Goal: Task Accomplishment & Management: Manage account settings

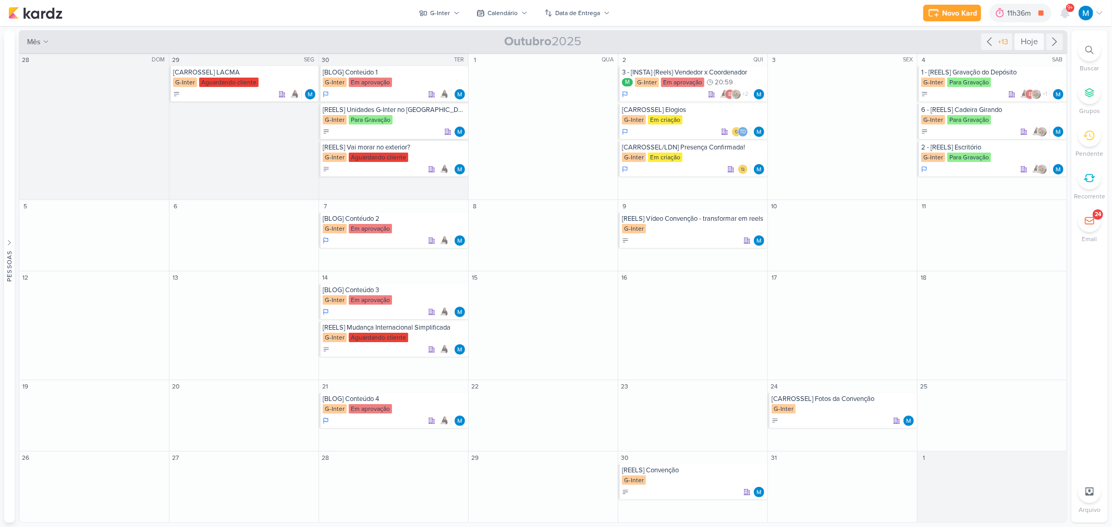
click at [1028, 40] on div "Hoje" at bounding box center [1029, 41] width 30 height 17
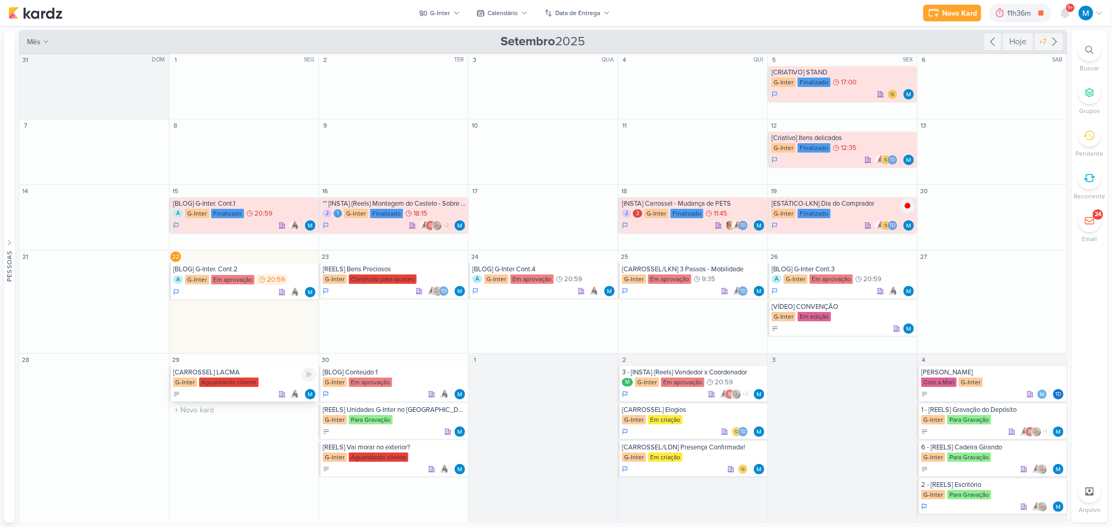
click at [212, 373] on div "[CARROSSEL] LACMA" at bounding box center [244, 373] width 143 height 8
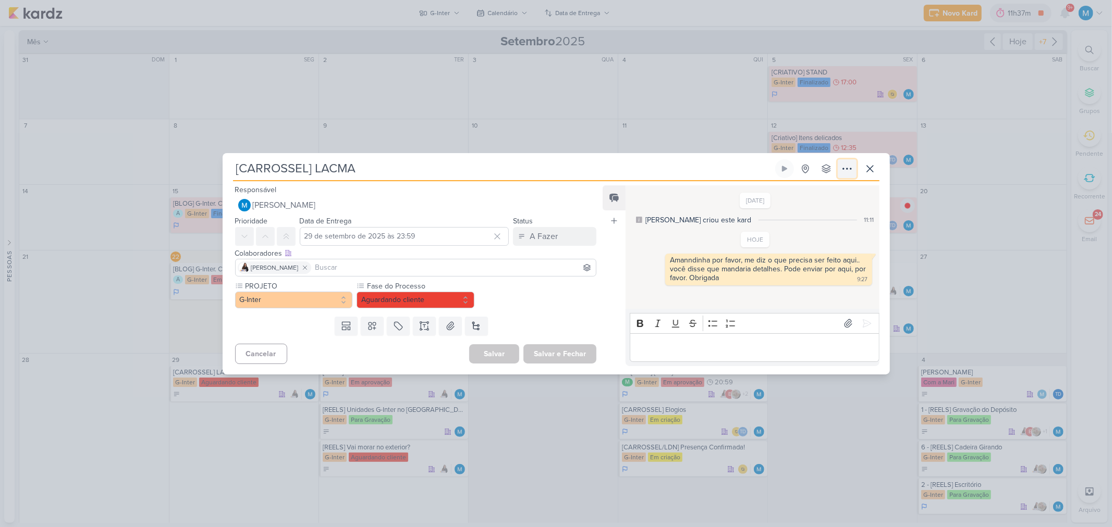
click at [846, 166] on icon at bounding box center [847, 169] width 13 height 13
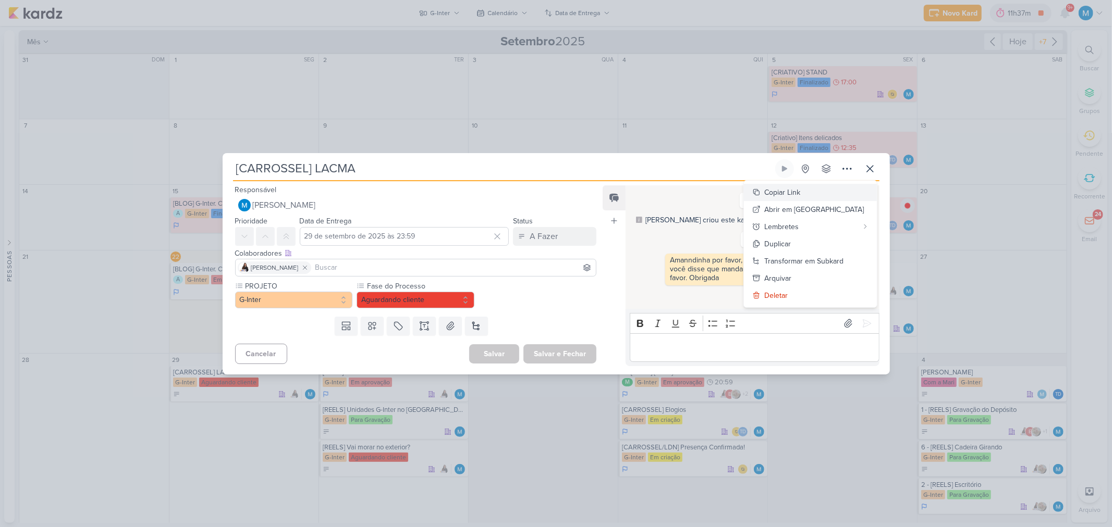
click at [834, 191] on button "Copiar Link" at bounding box center [810, 192] width 133 height 17
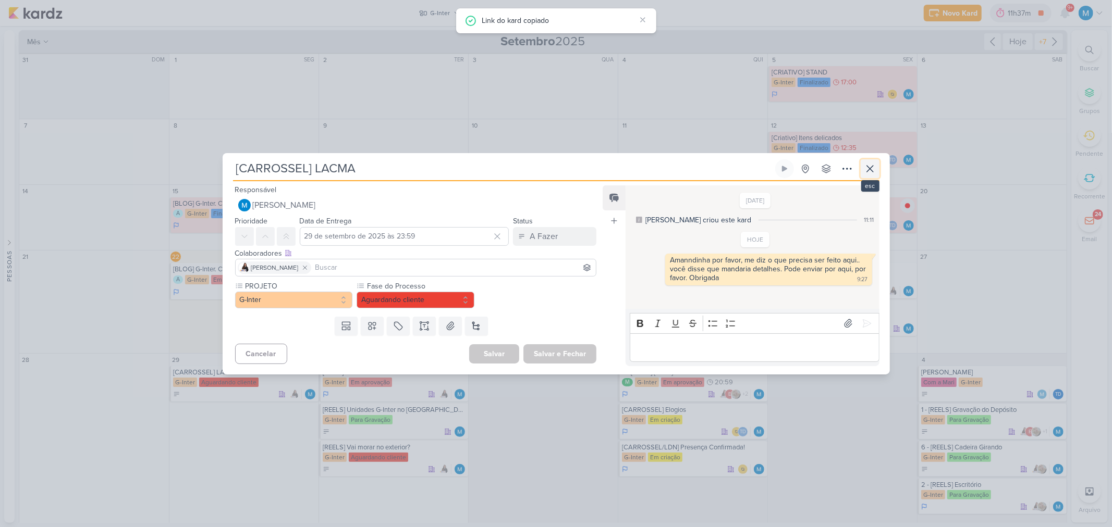
click at [865, 168] on icon at bounding box center [870, 169] width 13 height 13
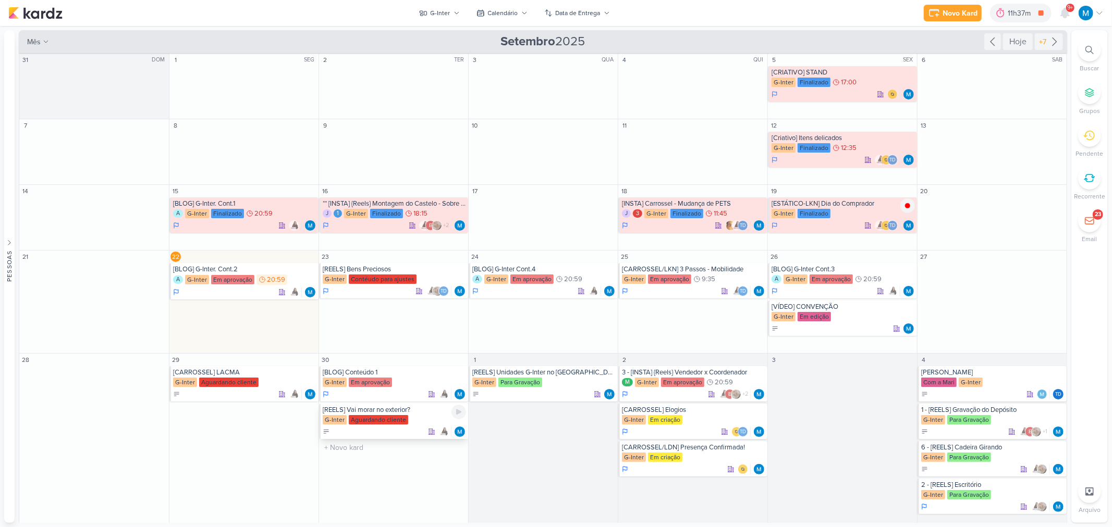
click at [395, 412] on div "[REELS] Vai morar no exterior?" at bounding box center [394, 410] width 143 height 8
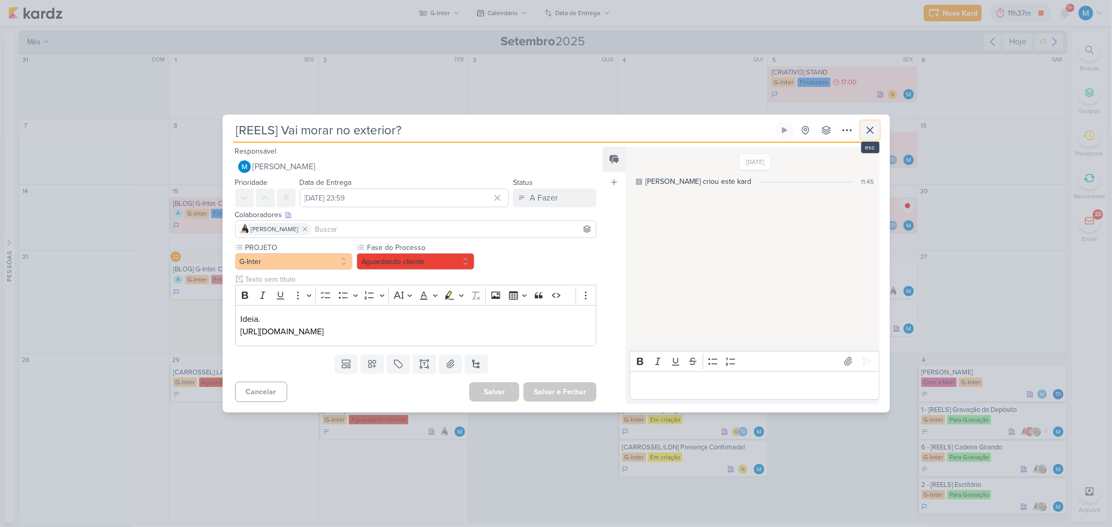
click at [871, 133] on icon at bounding box center [870, 130] width 13 height 13
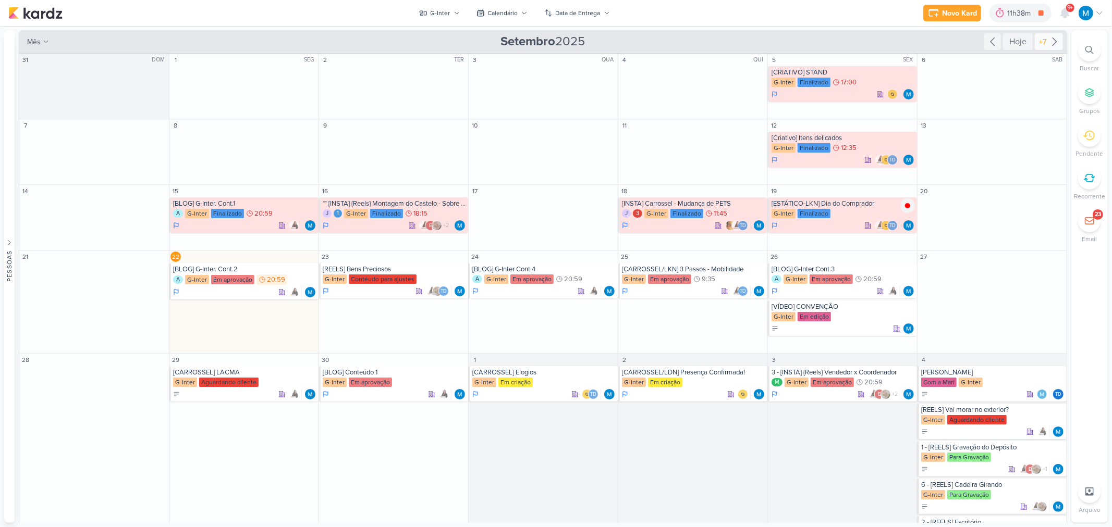
click at [1054, 42] on icon at bounding box center [1054, 41] width 13 height 13
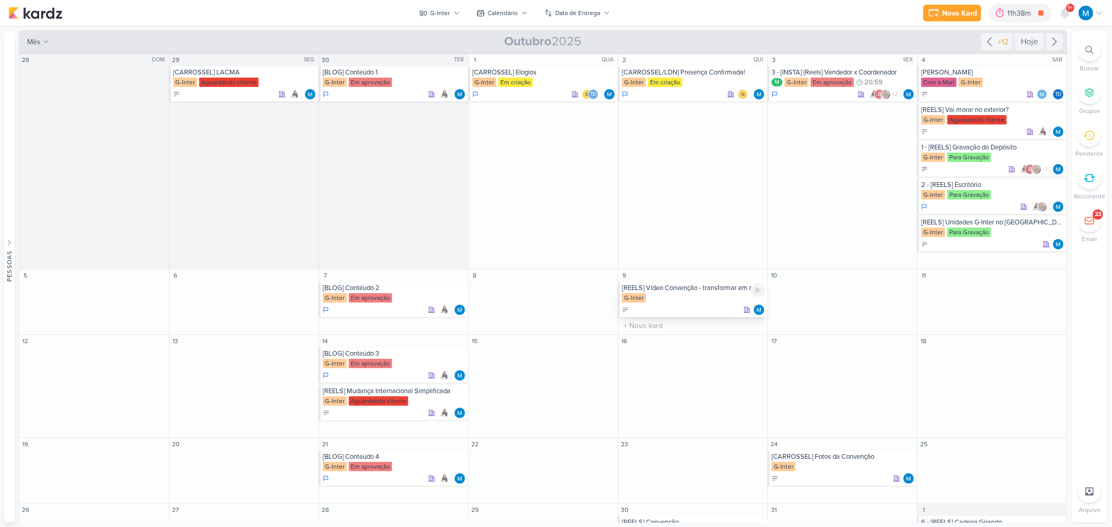
click at [721, 288] on div "[REELS] Vídeo Convenção - transformar em reels" at bounding box center [693, 288] width 143 height 8
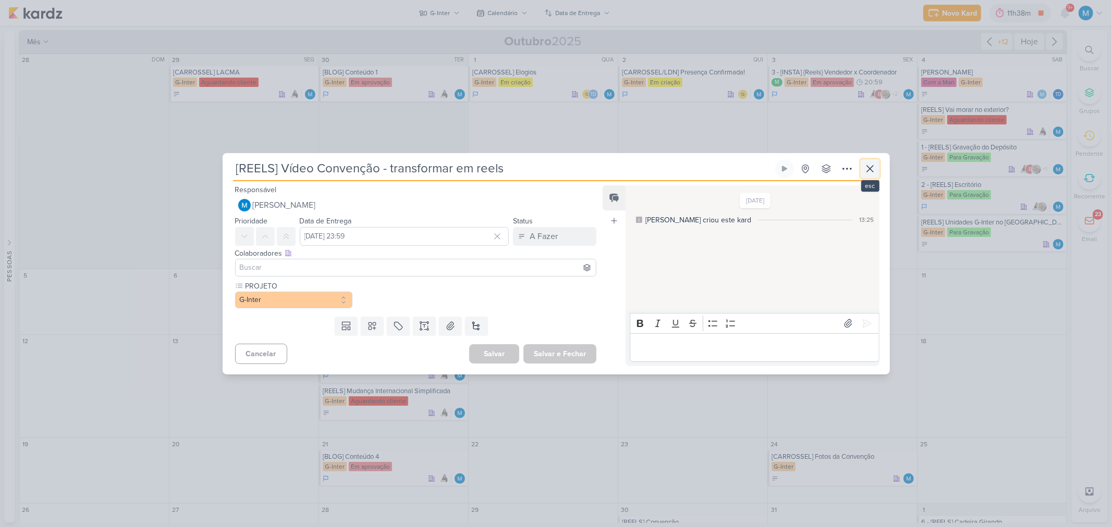
click at [863, 173] on button at bounding box center [870, 168] width 19 height 19
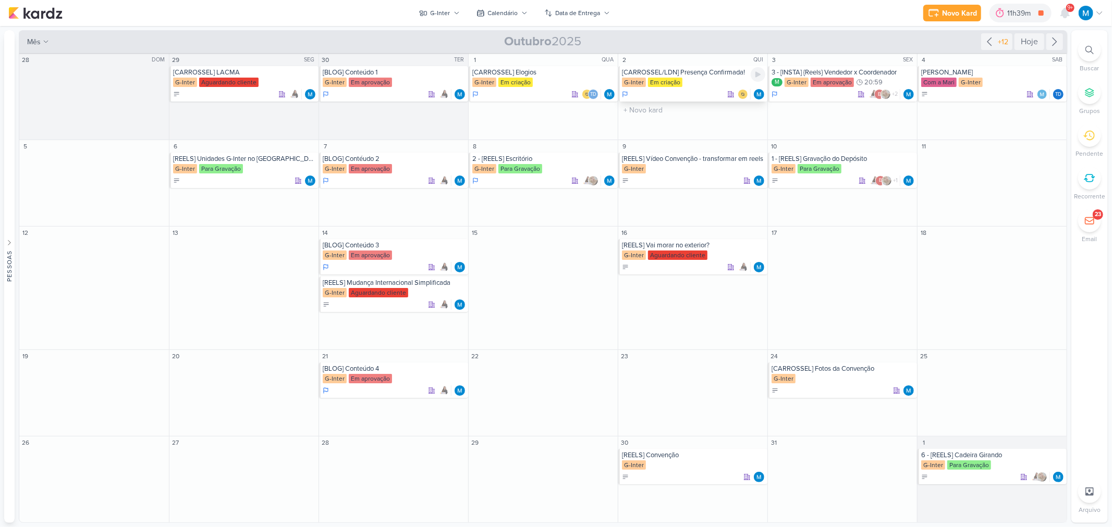
click at [711, 78] on div "G-Inter Em criação" at bounding box center [693, 83] width 143 height 10
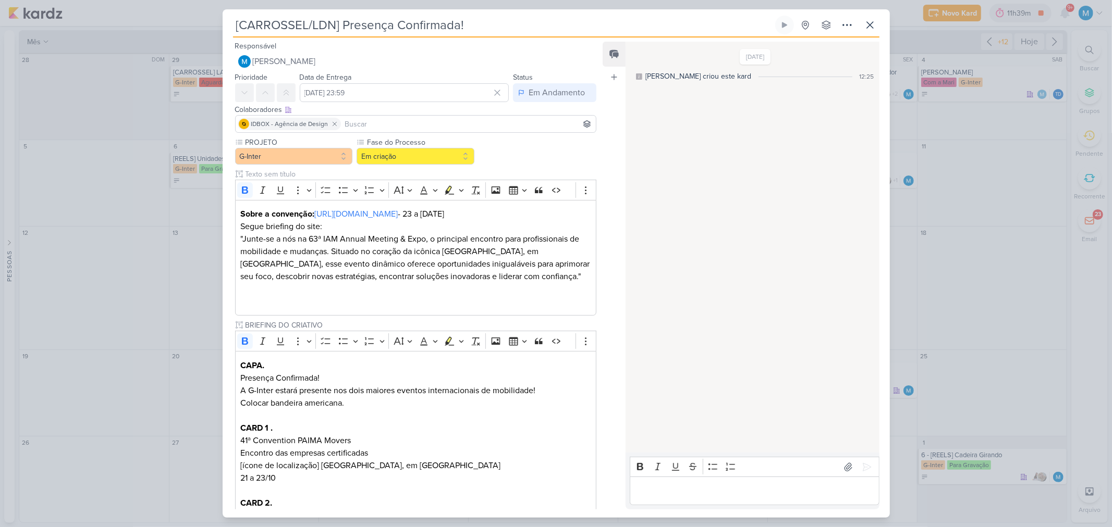
click at [402, 121] on input at bounding box center [468, 124] width 251 height 13
type input "thai"
click at [392, 144] on button "Td Thais de carvalho" at bounding box center [416, 143] width 361 height 19
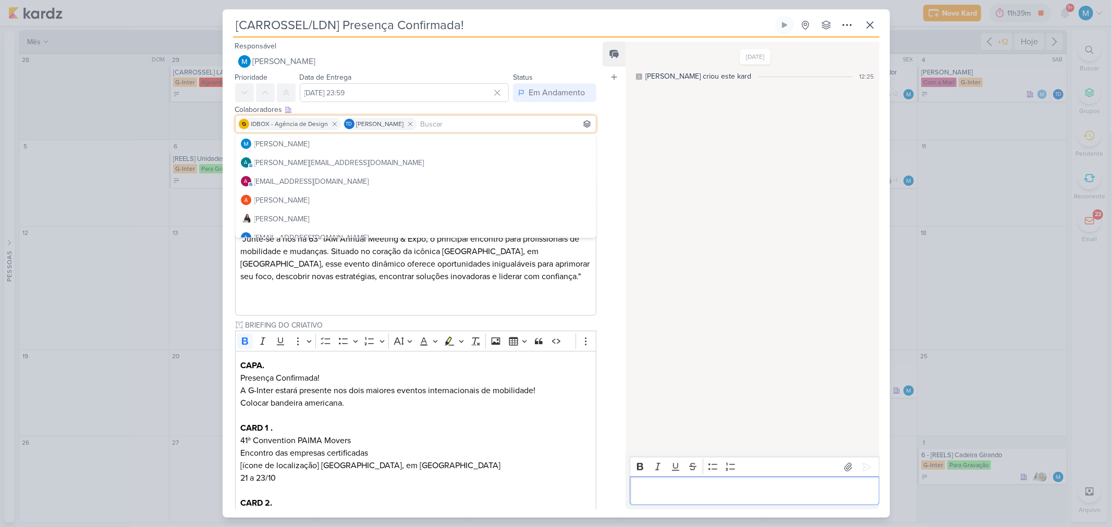
click at [694, 496] on p "Editor editing area: main" at bounding box center [754, 491] width 238 height 13
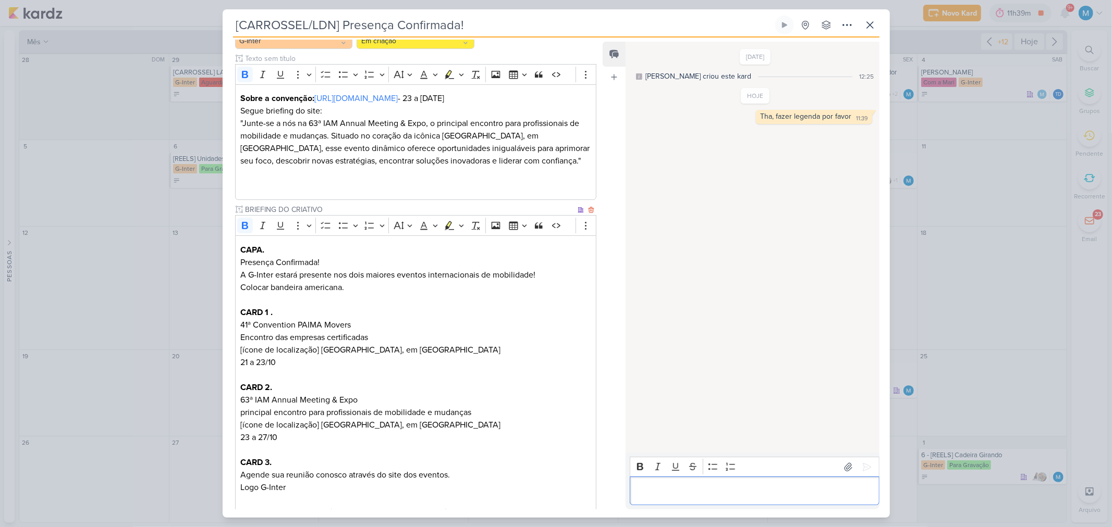
scroll to position [345, 0]
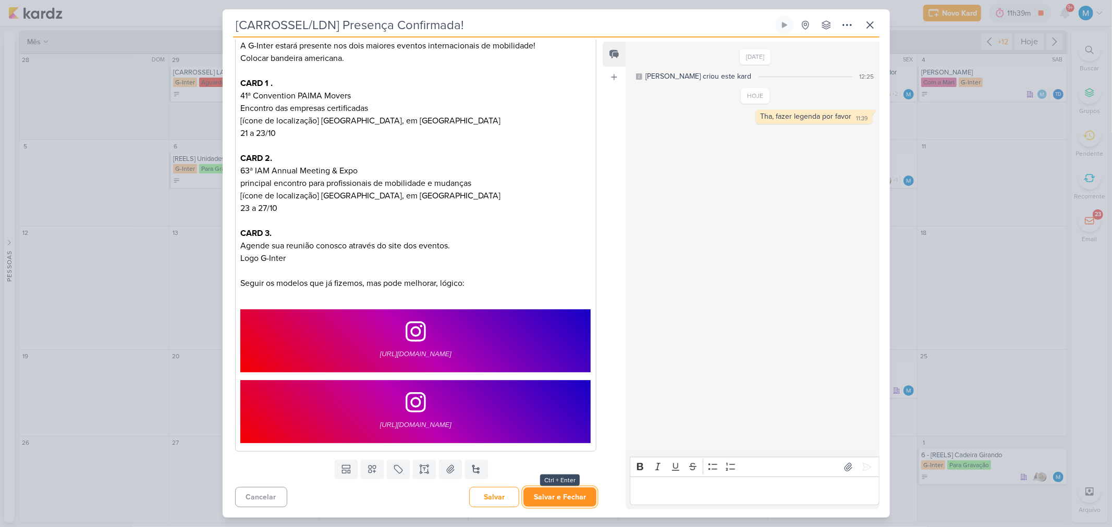
click at [576, 489] on button "Salvar e Fechar" at bounding box center [559, 497] width 73 height 19
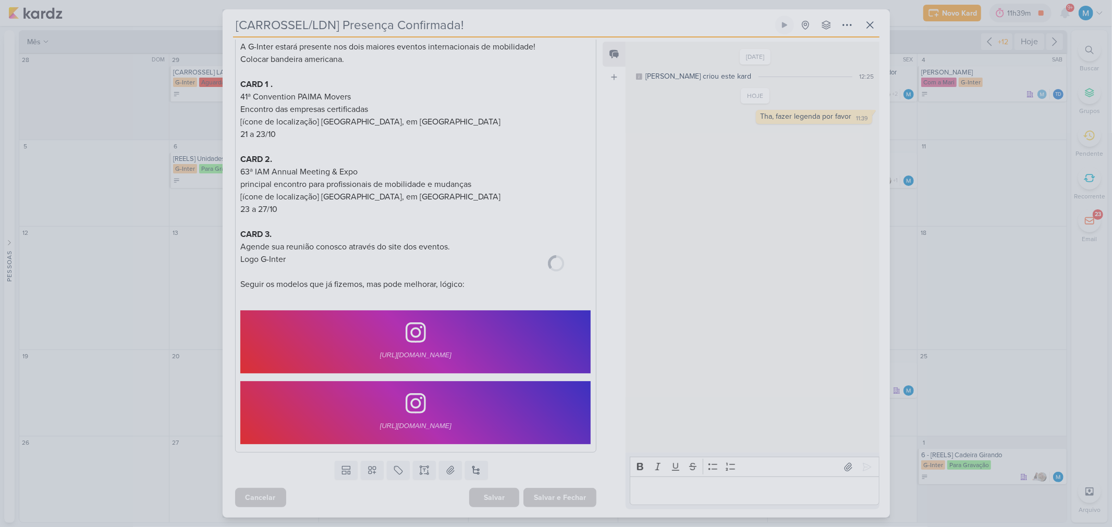
scroll to position [344, 0]
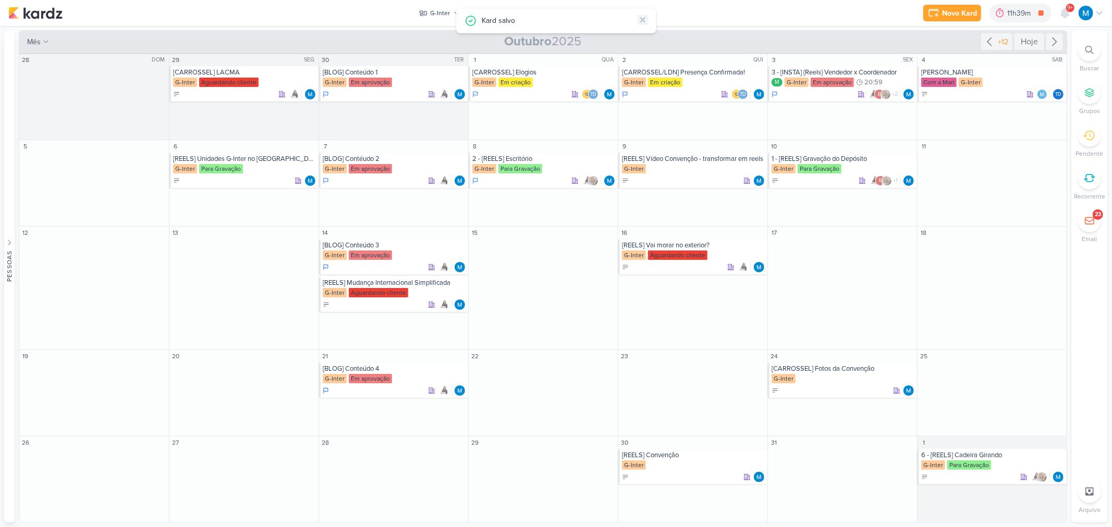
click at [645, 18] on icon at bounding box center [643, 20] width 8 height 8
click at [455, 6] on button "G-Inter" at bounding box center [439, 13] width 53 height 17
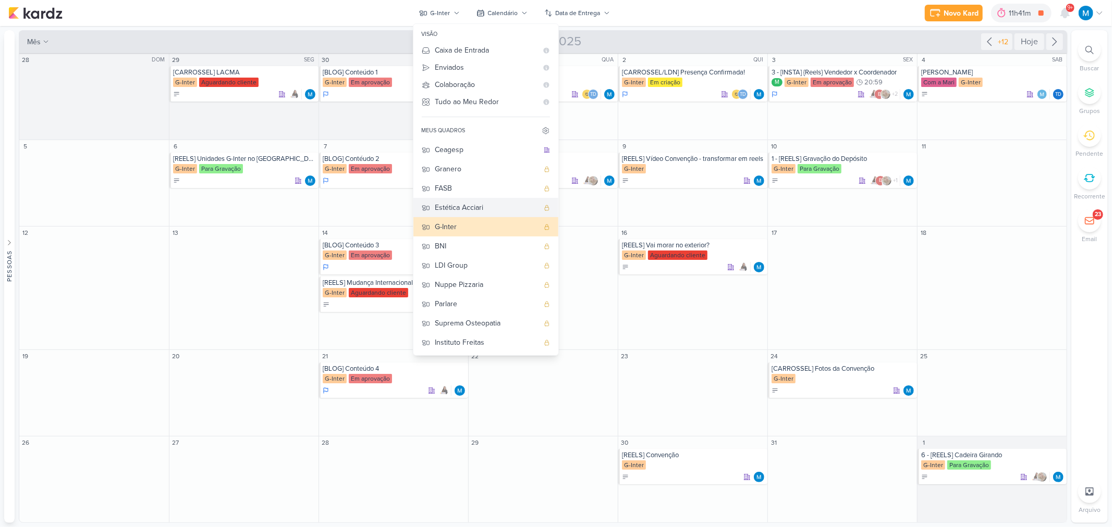
click at [488, 206] on div "Estética Acciari" at bounding box center [486, 207] width 103 height 11
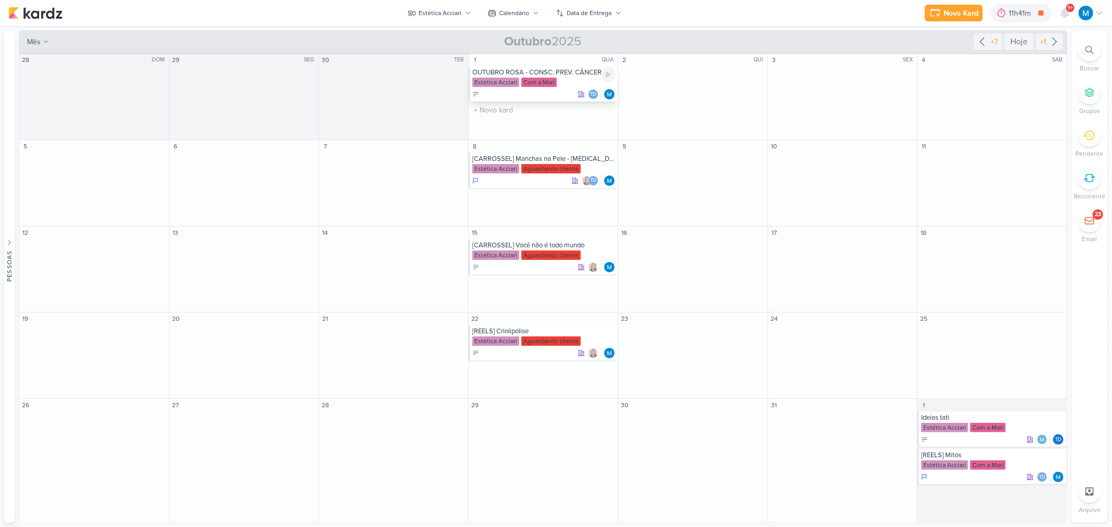
click at [537, 71] on div "OUTUBRO ROSA - CONSC. PREV. CÂNCER DE MAMA" at bounding box center [543, 72] width 143 height 8
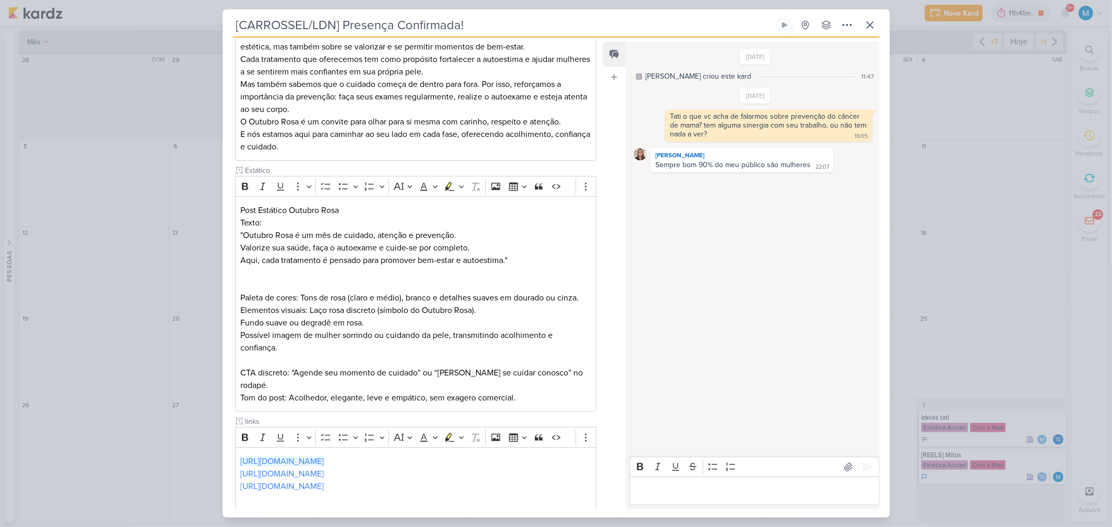
type input "OUTUBRO ROSA - CONSC. PREV. CÂNCER DE MAMA"
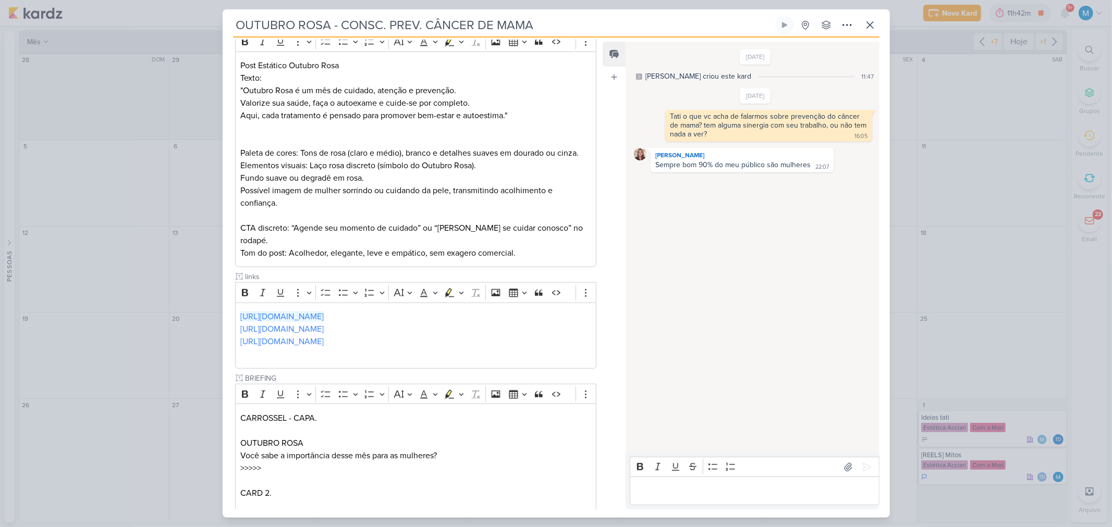
scroll to position [546, 0]
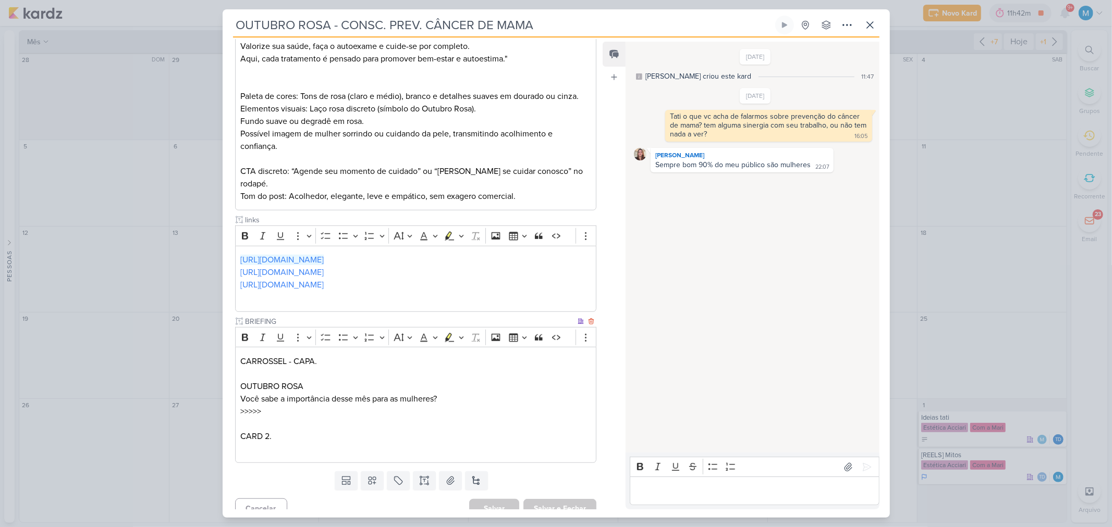
click at [285, 439] on p "CARD 2." at bounding box center [415, 443] width 350 height 25
drag, startPoint x: 458, startPoint y: 387, endPoint x: 234, endPoint y: 385, distance: 224.1
click at [234, 385] on div "PROJETO Estética Acciari Fase do Processo" at bounding box center [412, 29] width 378 height 876
click at [240, 387] on div "CARROSSEL - CAPA. OUTUBRO ROSA Você sabe a importância desse mês para as mulher…" at bounding box center [416, 405] width 362 height 116
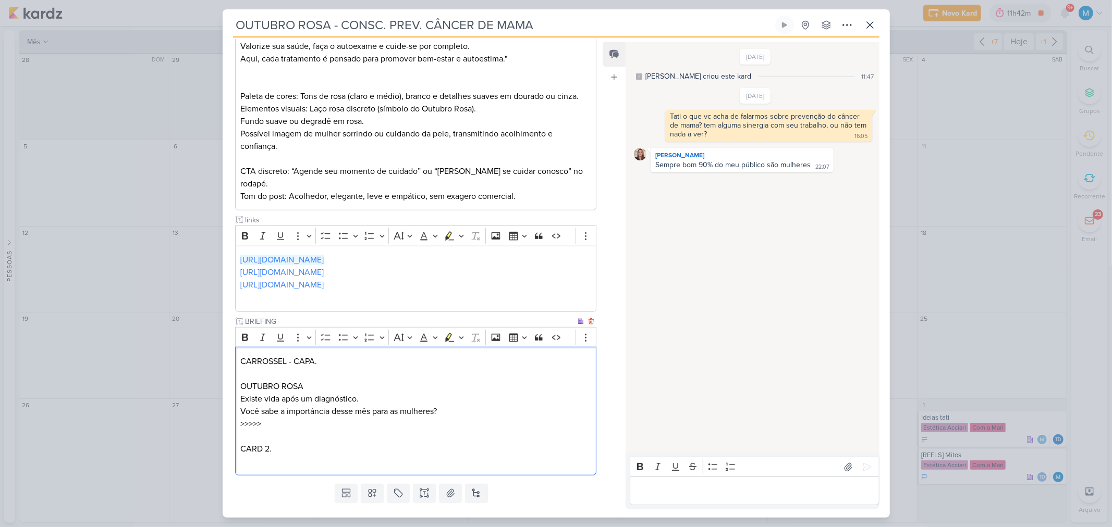
click at [318, 369] on p "CARROSSEL - CAPA. OUTUBRO ROSA" at bounding box center [415, 374] width 350 height 38
click at [243, 406] on p "Existe vida após um diagnóstico." at bounding box center [415, 412] width 350 height 13
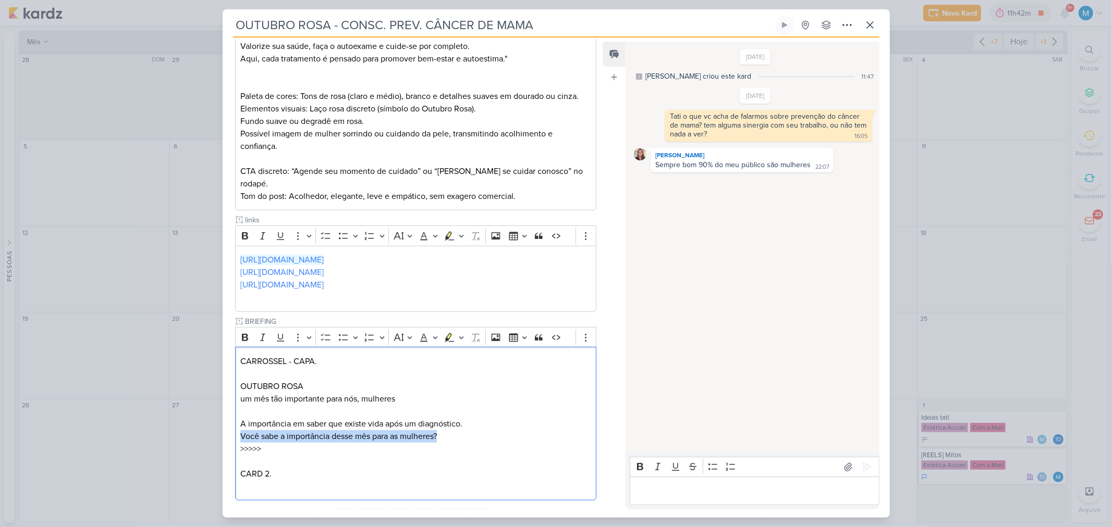
drag, startPoint x: 424, startPoint y: 425, endPoint x: 214, endPoint y: 425, distance: 210.1
click at [214, 425] on div "OUTUBRO ROSA - CONSC. PREV. CÂNCER DE MAMA Criado por mim" at bounding box center [556, 263] width 1112 height 527
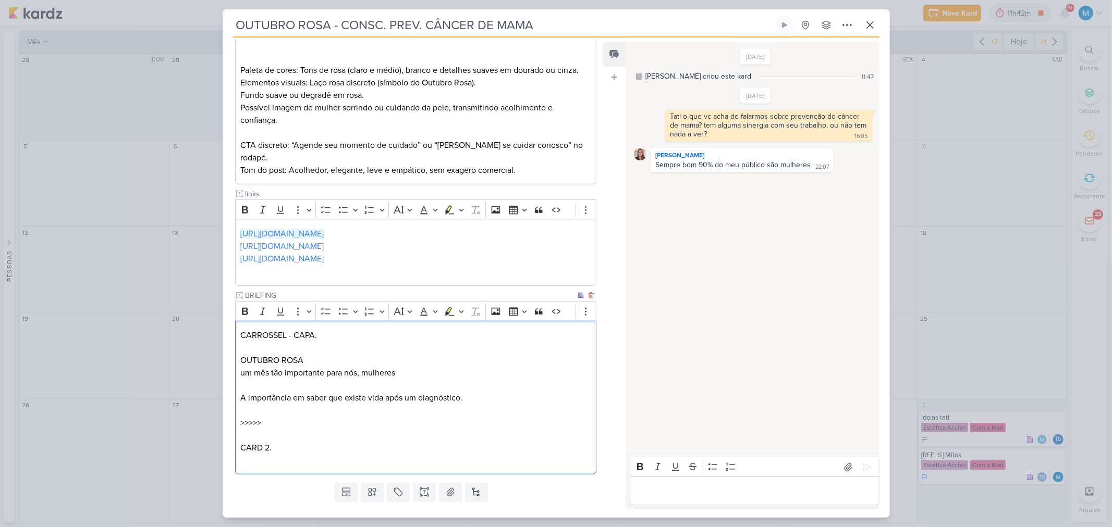
scroll to position [583, 0]
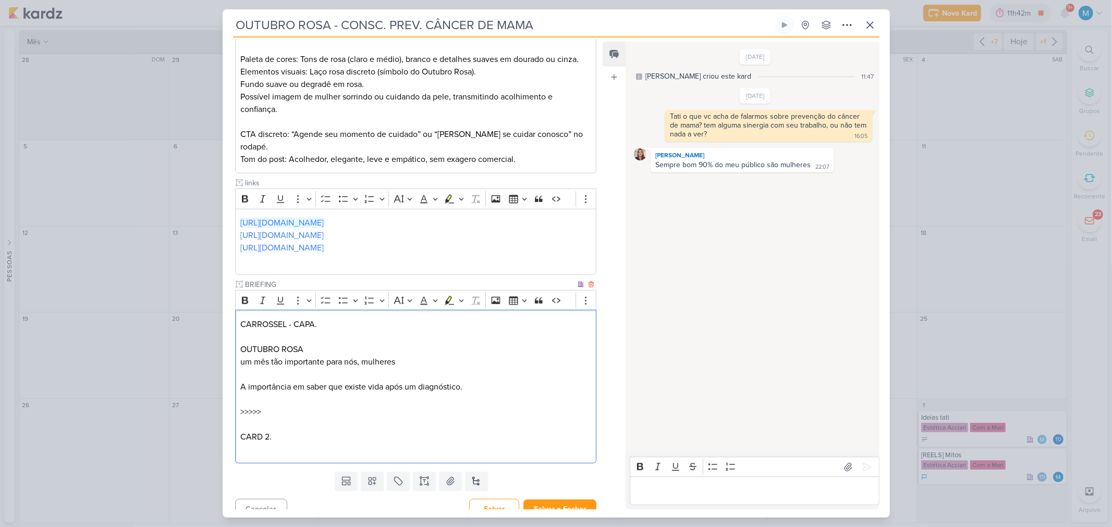
click at [263, 444] on p "CARD 2." at bounding box center [415, 443] width 350 height 25
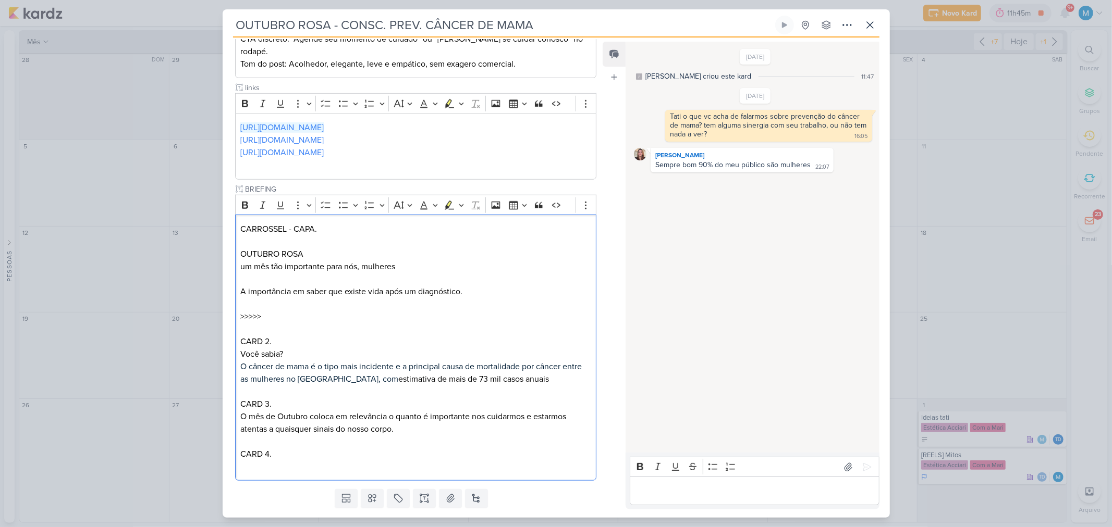
scroll to position [696, 0]
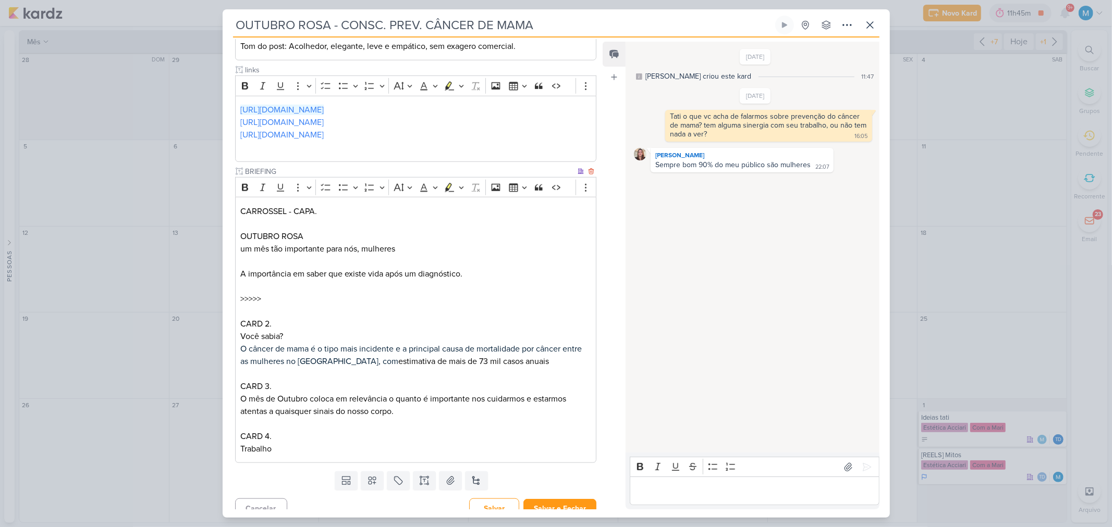
click at [297, 443] on p "Trabalho" at bounding box center [415, 449] width 350 height 13
click at [387, 443] on p "Trabalho com saúde há mais de" at bounding box center [415, 449] width 350 height 13
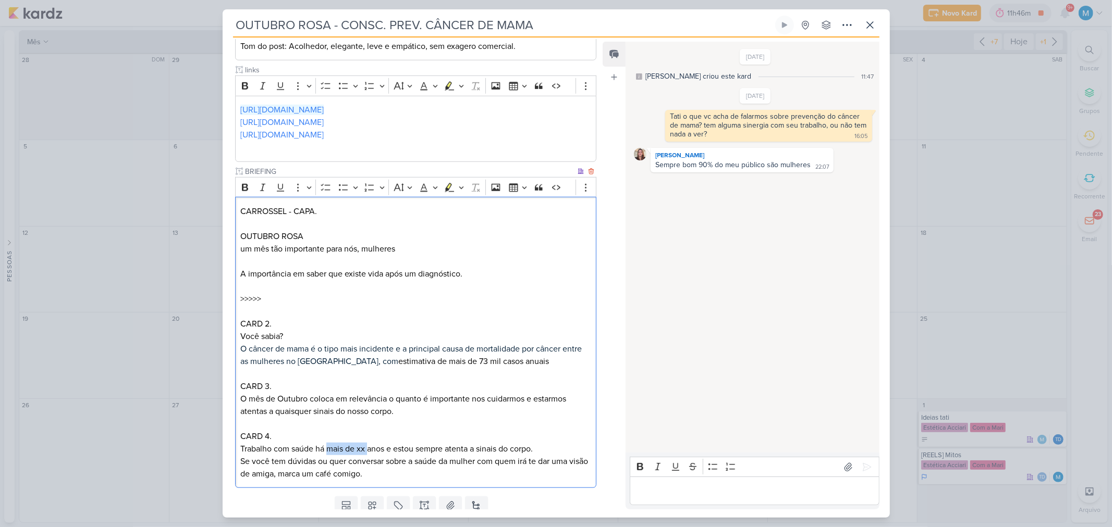
drag, startPoint x: 326, startPoint y: 435, endPoint x: 370, endPoint y: 440, distance: 44.1
click at [370, 443] on p "Trabalho com saúde há mais de xx anos e estou sempre atenta a sinais do corpo." at bounding box center [415, 449] width 350 height 13
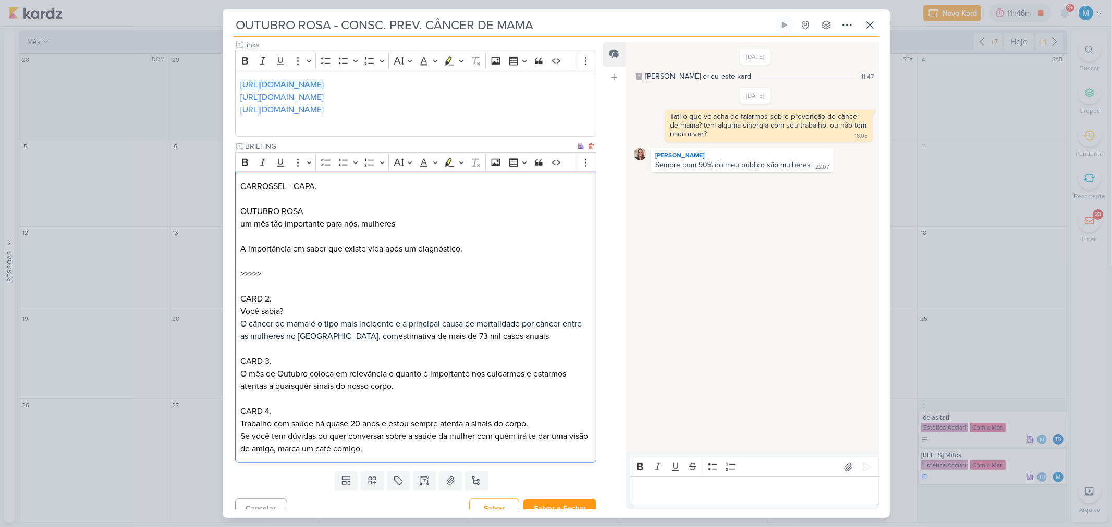
drag, startPoint x: 473, startPoint y: 408, endPoint x: 472, endPoint y: 436, distance: 28.2
click at [472, 418] on p "Trabalho com saúde há quase 20 anos e estou sempre atenta a sinais do corpo." at bounding box center [415, 424] width 350 height 13
drag, startPoint x: 318, startPoint y: 423, endPoint x: 326, endPoint y: 425, distance: 8.6
click at [326, 431] on p "Se você tem dúvidas ou quer conversar sobre a saúde da mulher com quem irá te d…" at bounding box center [415, 443] width 350 height 25
click at [422, 439] on p "Se você tem dúvidas e quer conversar sobre a saúde da mulher com quem irá te da…" at bounding box center [415, 443] width 350 height 25
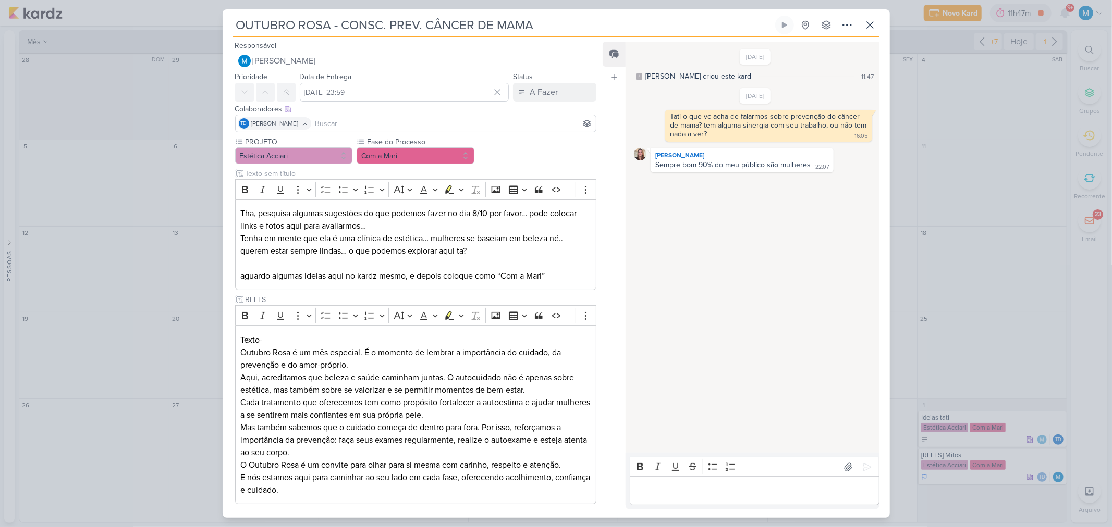
scroll to position [0, 0]
click at [371, 120] on input at bounding box center [453, 124] width 281 height 13
type input "idb"
click at [377, 141] on button "IDBOX - Agência de Design" at bounding box center [416, 143] width 361 height 19
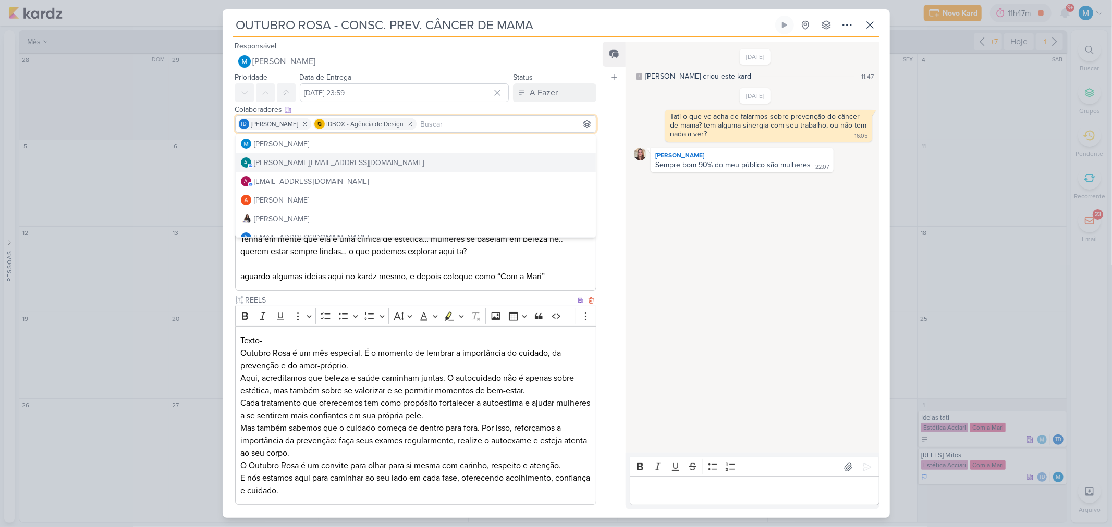
click at [469, 455] on p "Outubro Rosa é um mês especial. É o momento de lembrar a importância do cuidado…" at bounding box center [415, 422] width 350 height 150
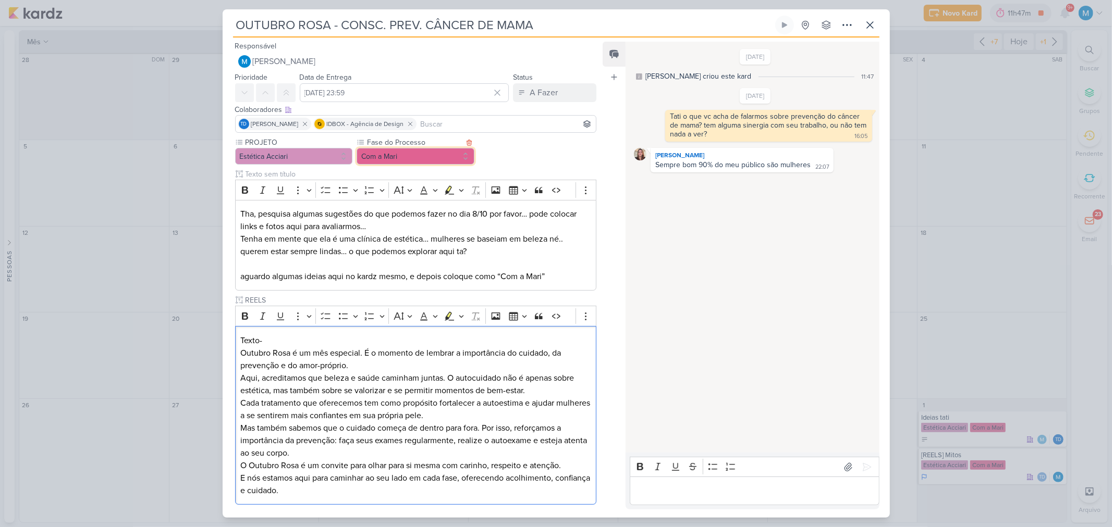
click at [423, 155] on button "Com a Mari" at bounding box center [416, 156] width 118 height 17
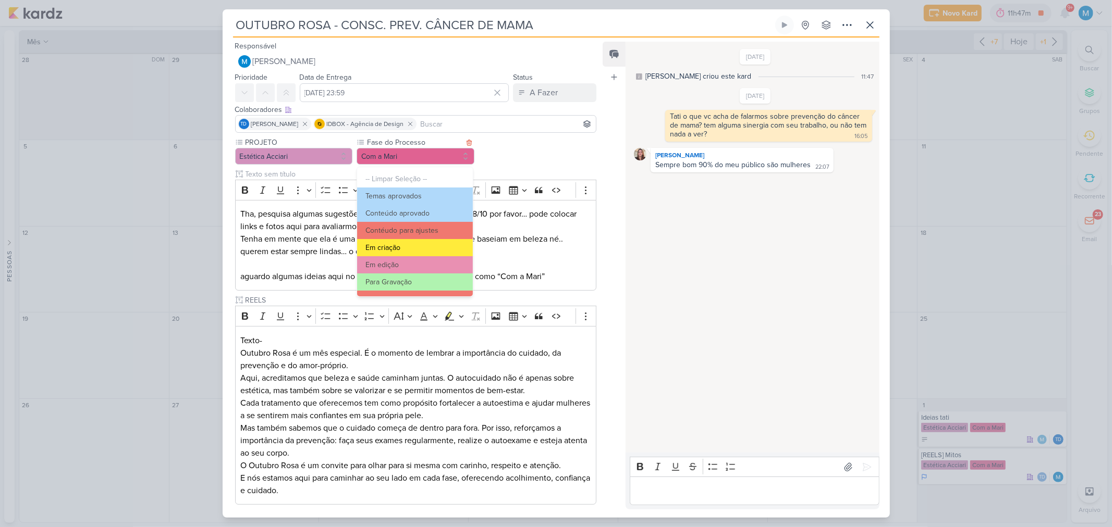
click at [409, 248] on button "Em criação" at bounding box center [414, 247] width 115 height 17
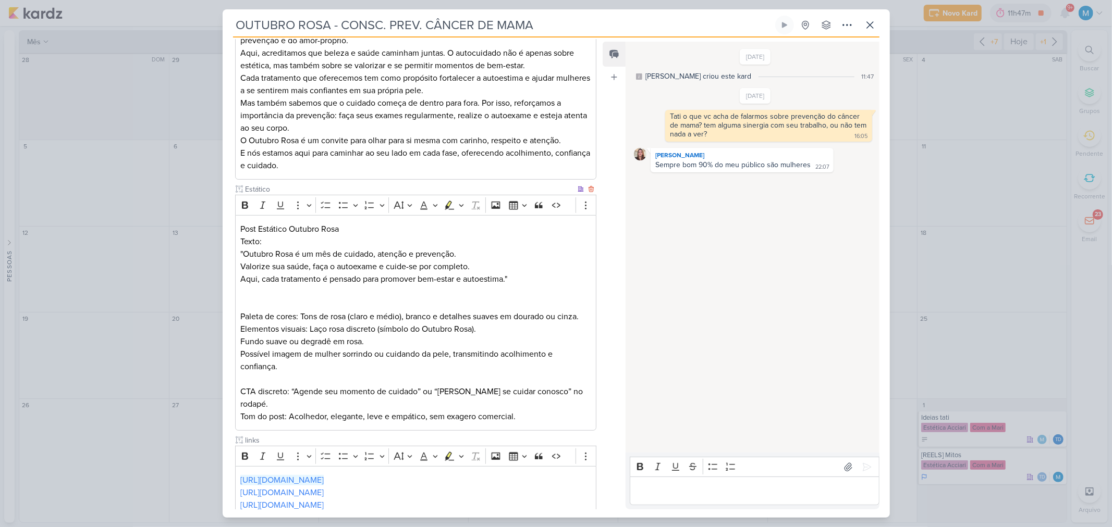
scroll to position [200, 0]
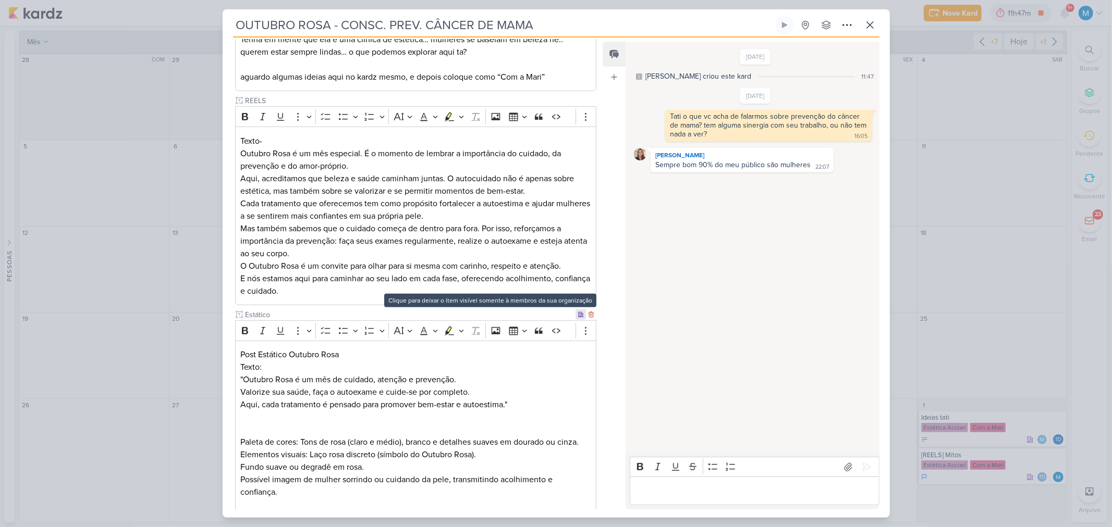
click at [575, 316] on div at bounding box center [580, 315] width 10 height 10
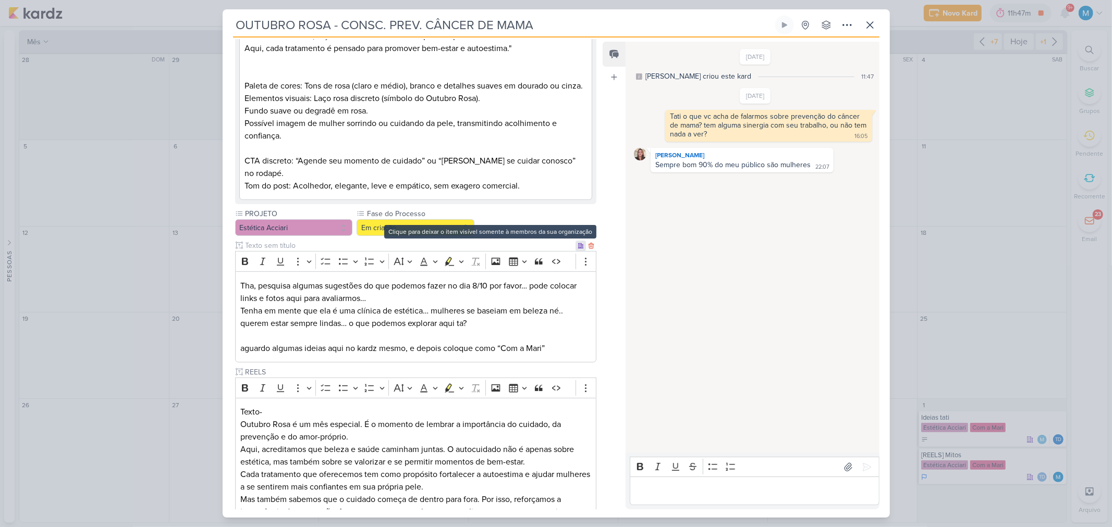
click at [578, 248] on icon at bounding box center [581, 246] width 6 height 6
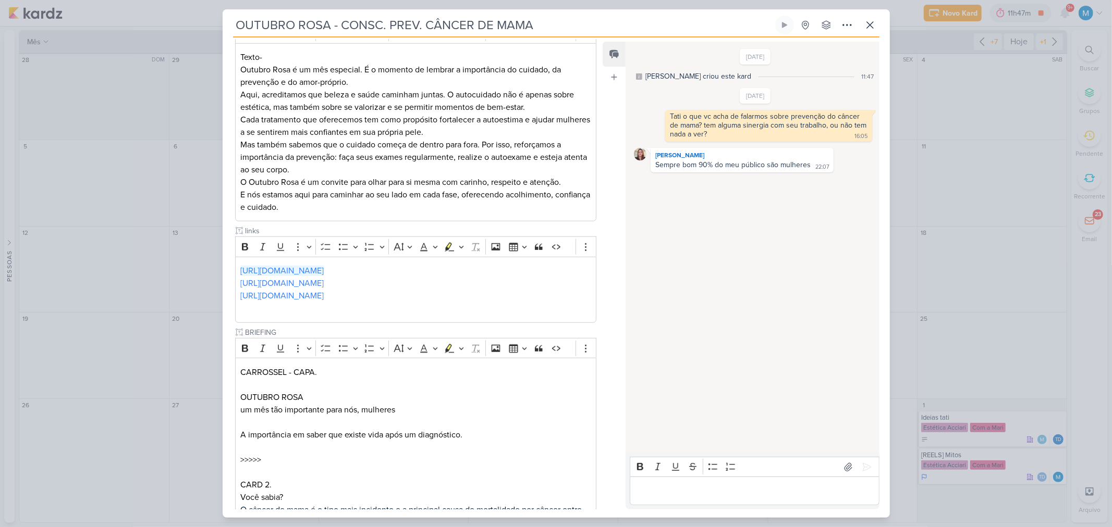
scroll to position [489, 0]
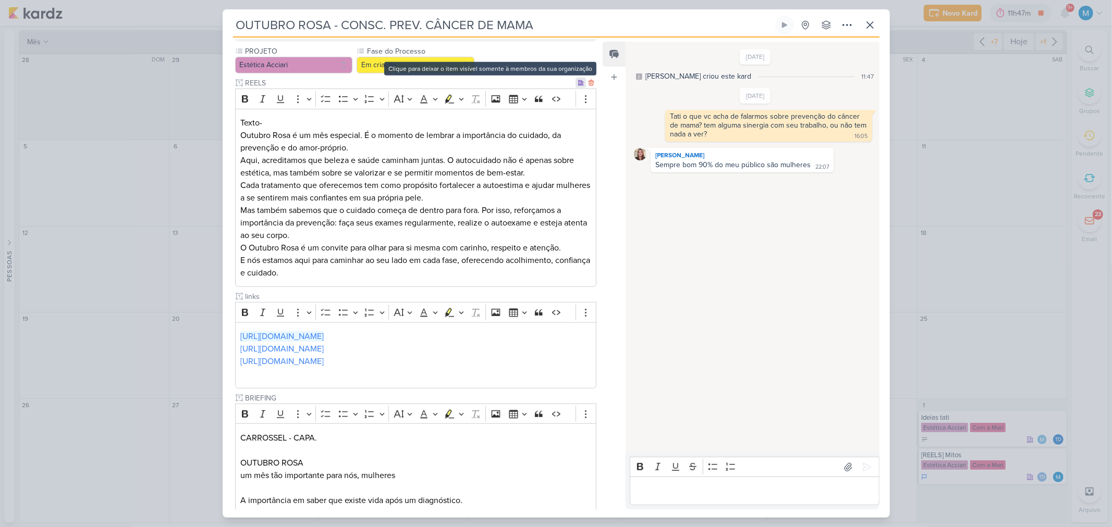
click at [578, 81] on icon at bounding box center [580, 83] width 5 height 5
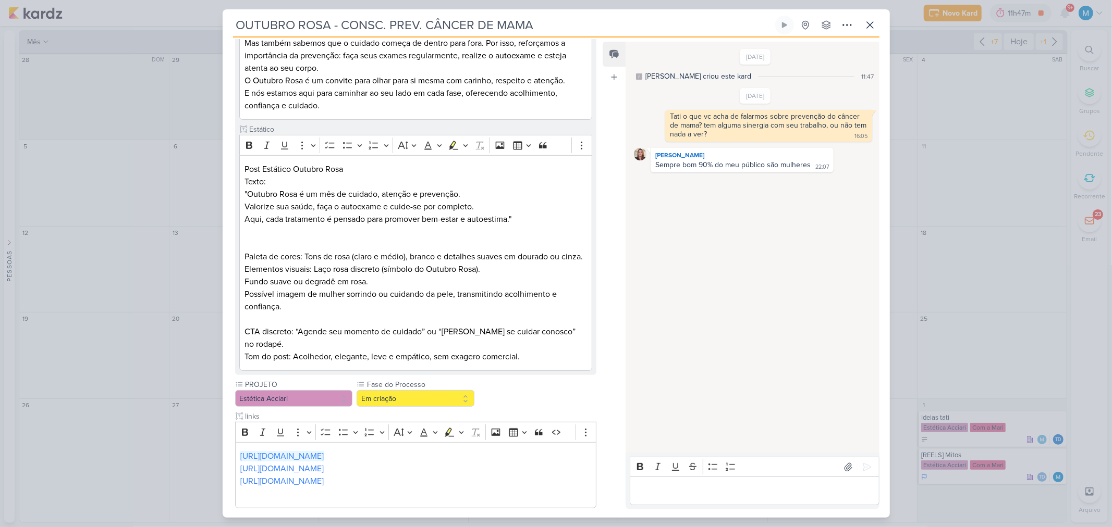
scroll to position [348, 0]
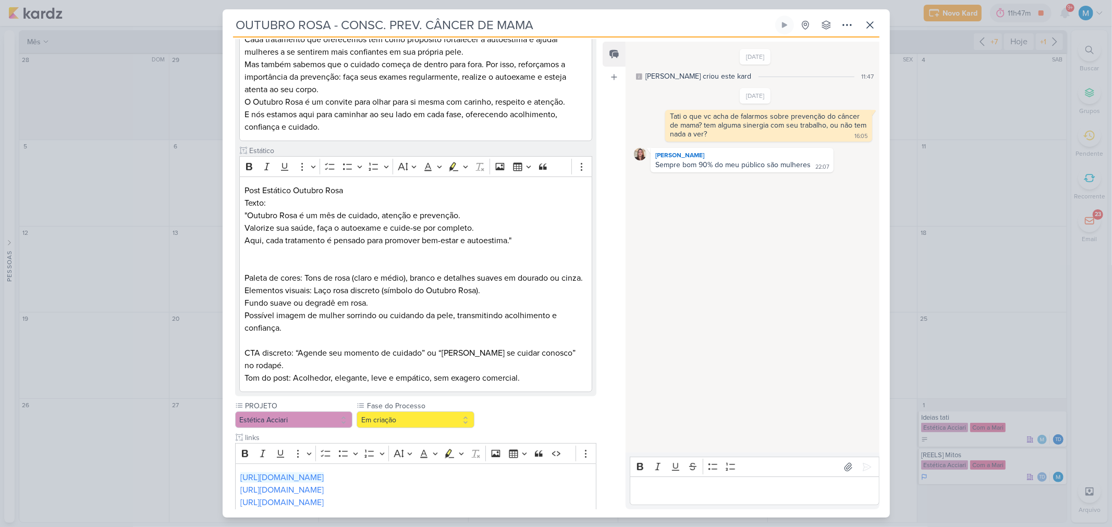
click at [238, 29] on input "OUTUBRO ROSA - CONSC. PREV. CÂNCER DE MAMA" at bounding box center [503, 25] width 540 height 19
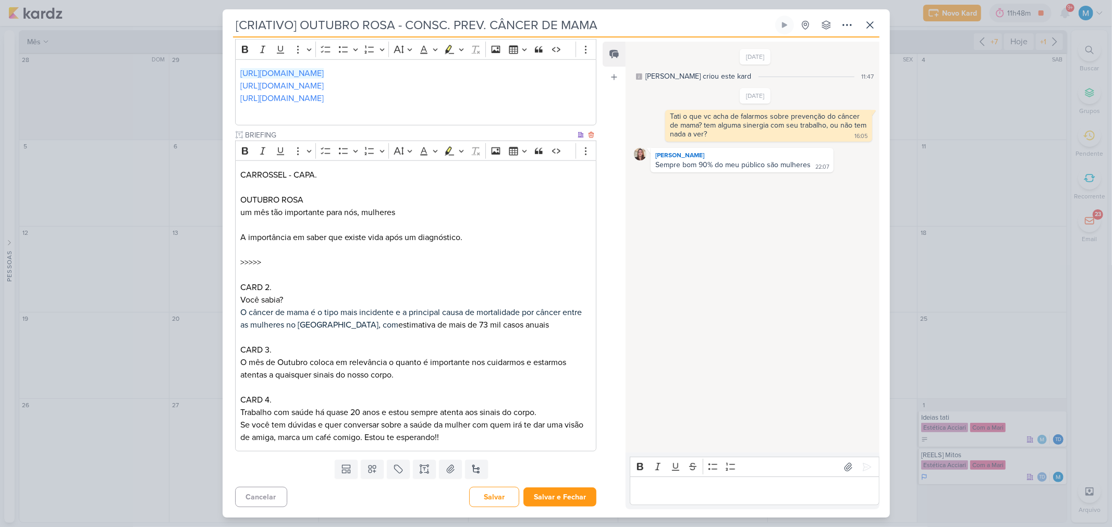
scroll to position [753, 0]
click at [561, 497] on button "Salvar e Fechar" at bounding box center [559, 497] width 73 height 19
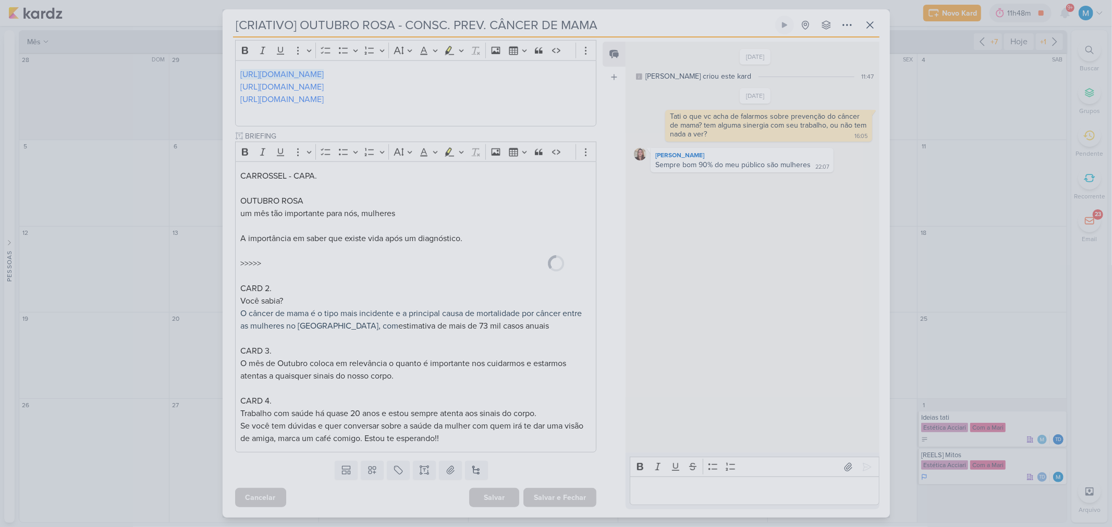
scroll to position [752, 0]
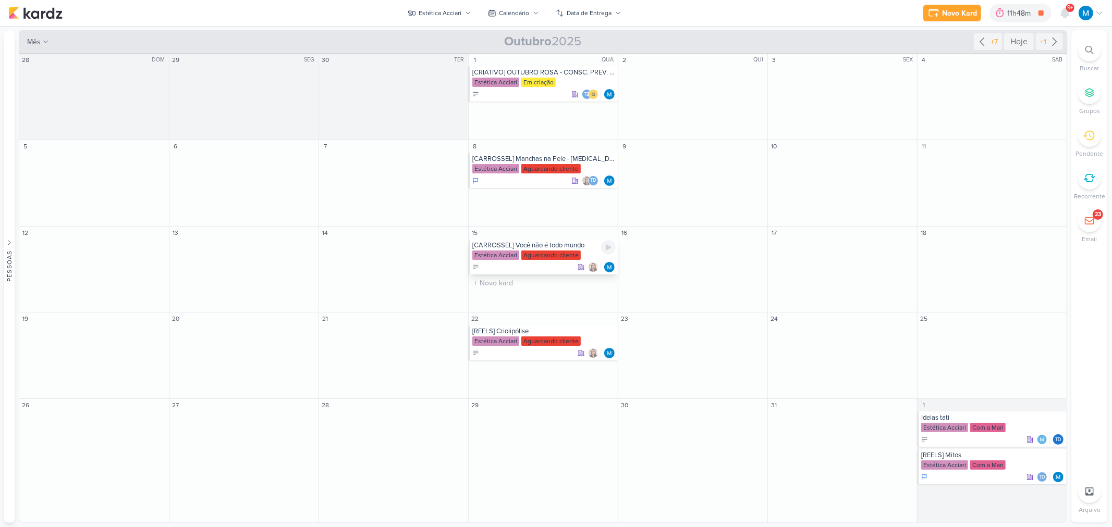
click at [541, 245] on div "[CARROSSEL] Você não é todo mundo" at bounding box center [543, 245] width 143 height 8
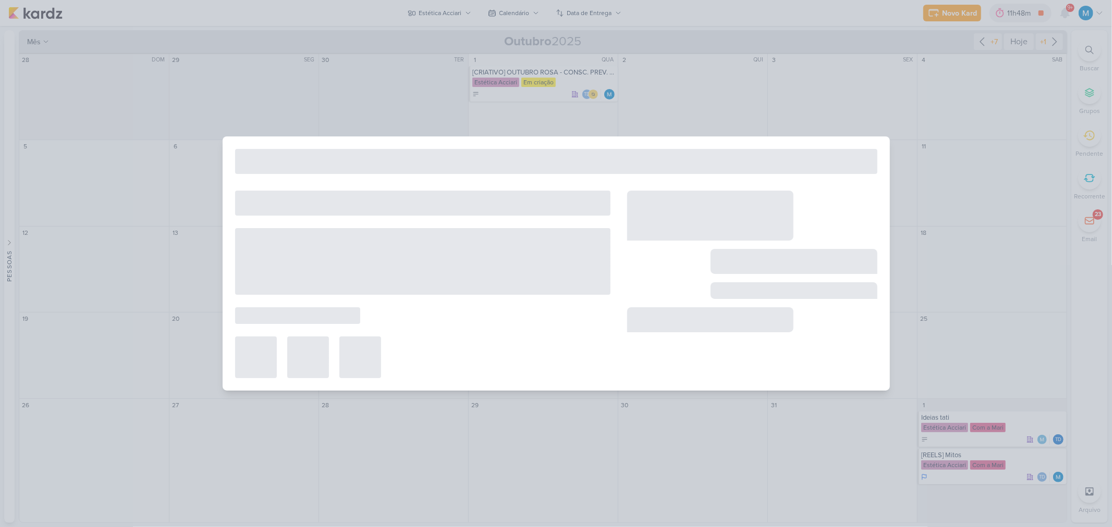
type input "[CARROSSEL] Você não é todo mundo"
type input "[DATE] 23:59"
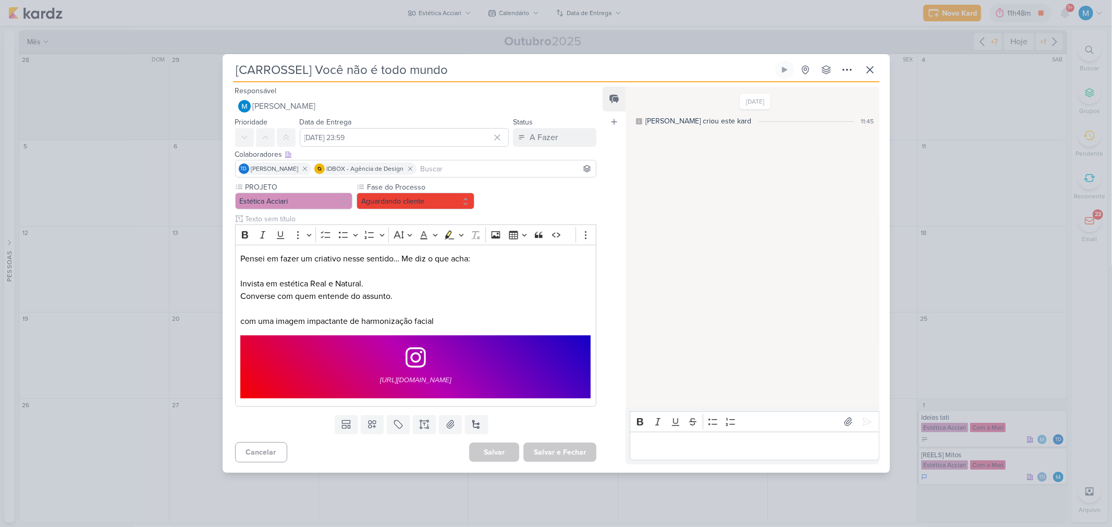
scroll to position [0, 0]
click at [874, 70] on icon at bounding box center [870, 70] width 13 height 13
